Goal: Check status: Check status

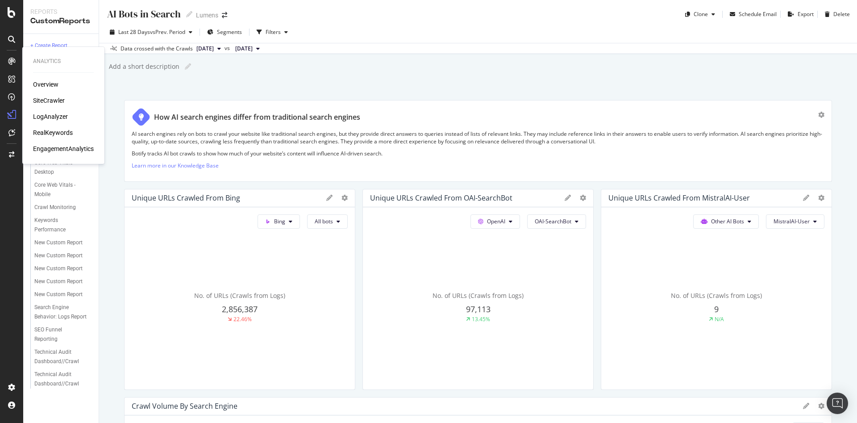
click at [43, 77] on div "Analytics Overview SiteCrawler LogAnalyzer RealKeywords EngagementAnalytics" at bounding box center [63, 105] width 75 height 113
click at [46, 83] on div "Overview" at bounding box center [45, 84] width 25 height 9
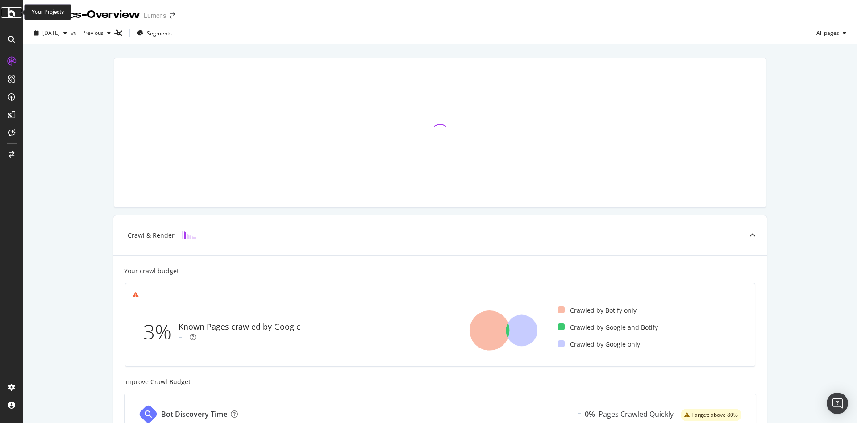
click at [10, 13] on icon at bounding box center [12, 12] width 8 height 11
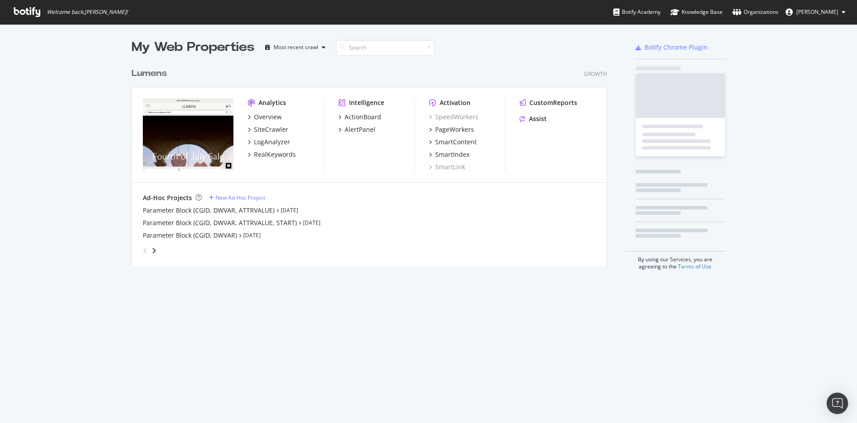
scroll to position [413, 837]
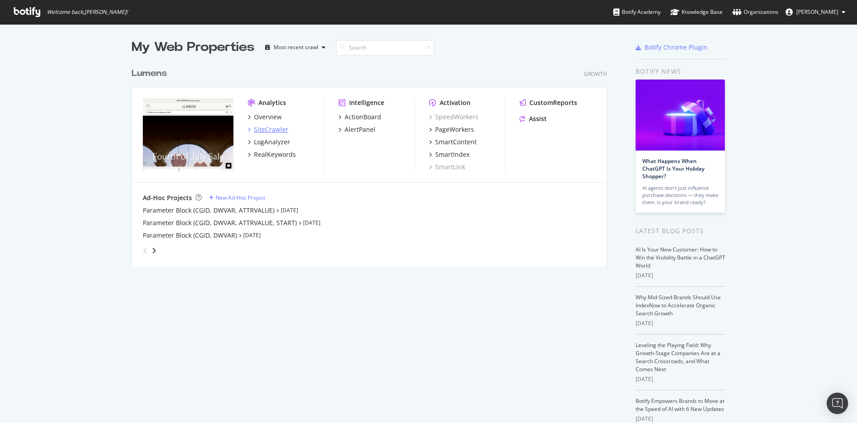
click at [263, 130] on div "SiteCrawler" at bounding box center [271, 129] width 34 height 9
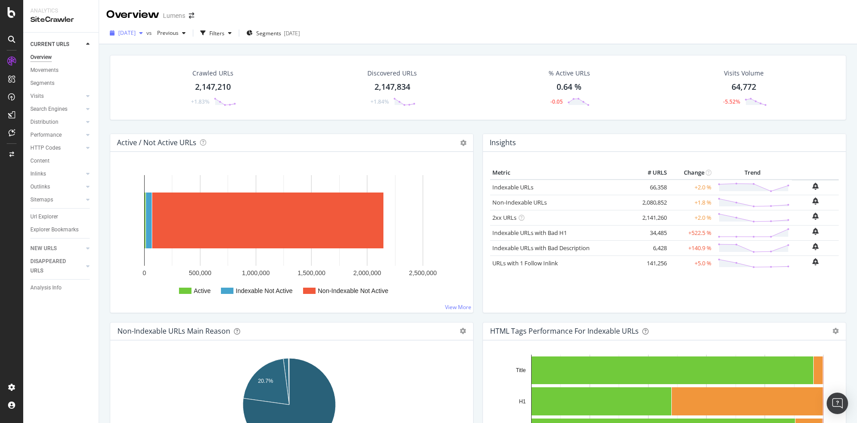
click at [136, 32] on span "[DATE]" at bounding box center [126, 33] width 17 height 8
click at [395, 33] on div "[DATE] vs Previous Filters Segments [DATE]" at bounding box center [478, 35] width 758 height 18
